Goal: Information Seeking & Learning: Check status

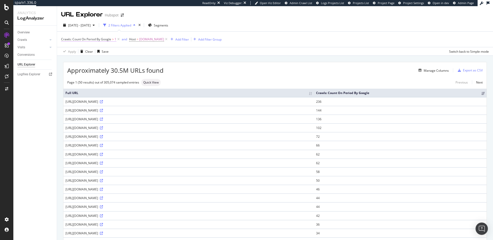
click at [104, 39] on span "Crawls: Count On Period By Google" at bounding box center [86, 39] width 50 height 4
click at [78, 60] on span "Greater than" at bounding box center [75, 59] width 18 height 4
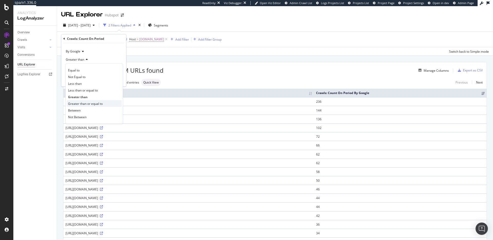
click at [101, 104] on span "Greater than or equal to" at bounding box center [85, 103] width 35 height 4
click at [118, 78] on div "Apply" at bounding box center [118, 79] width 8 height 4
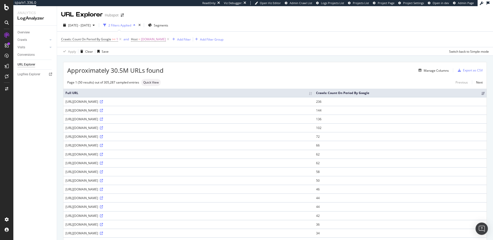
click at [218, 67] on div "Manage Columns" at bounding box center [305, 70] width 285 height 6
